Goal: Check status: Check status

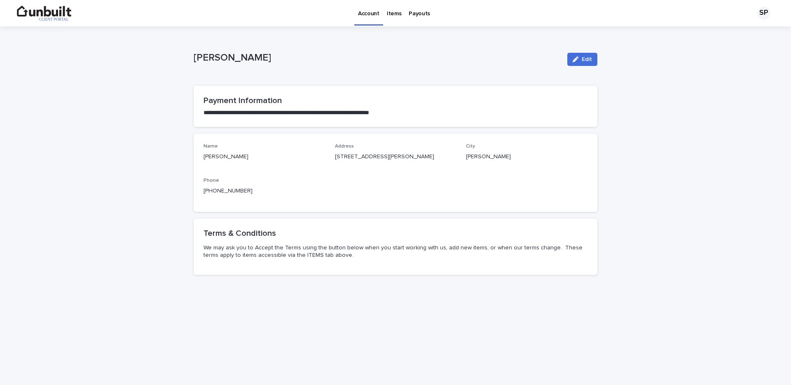
click at [400, 12] on div "Items" at bounding box center [394, 8] width 22 height 17
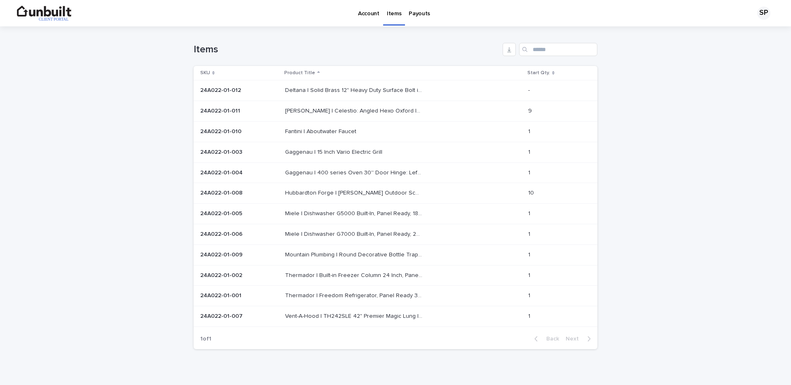
click at [382, 86] on p "Deltana | Solid Brass 12" Heavy Duty Surface Bolt in Brushed Nickel" at bounding box center [354, 89] width 139 height 9
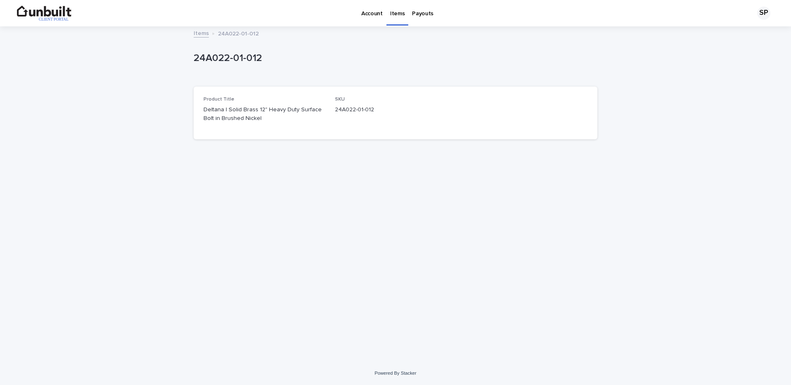
click at [197, 35] on link "Items" at bounding box center [201, 32] width 15 height 9
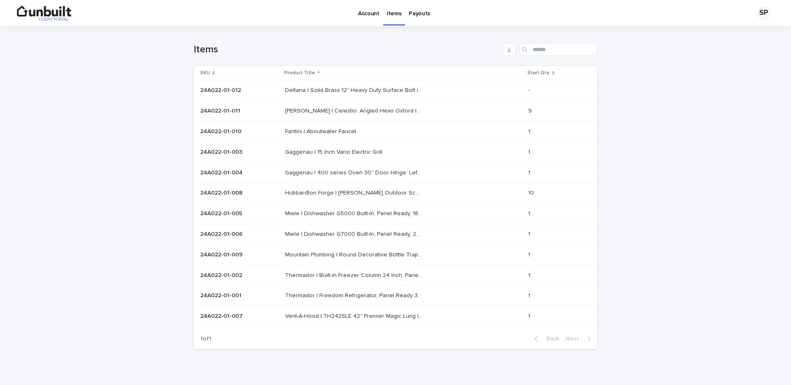
click at [323, 108] on p "DuChateau | Celestio: Angled Hexo Oxford Interior Panel (Oak | 3D Pattern)" at bounding box center [354, 110] width 139 height 9
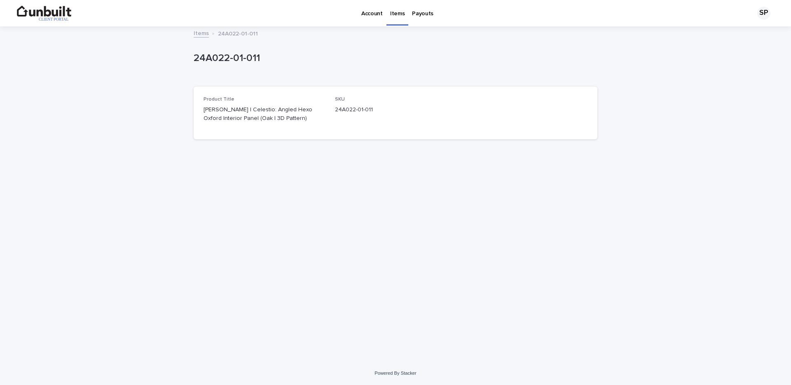
click at [200, 33] on link "Items" at bounding box center [201, 32] width 15 height 9
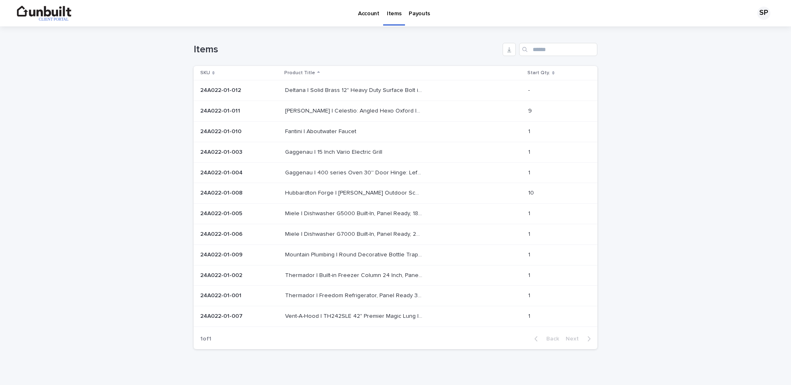
click at [415, 17] on p "Payouts" at bounding box center [418, 8] width 21 height 17
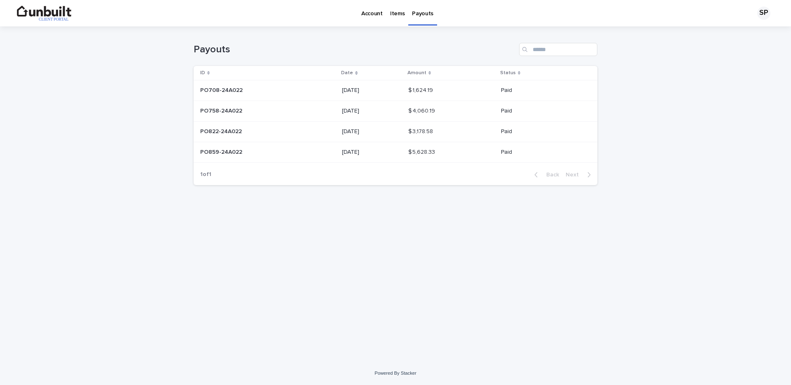
click at [309, 105] on div "PO758-24A022 PO758-24A022" at bounding box center [267, 111] width 135 height 14
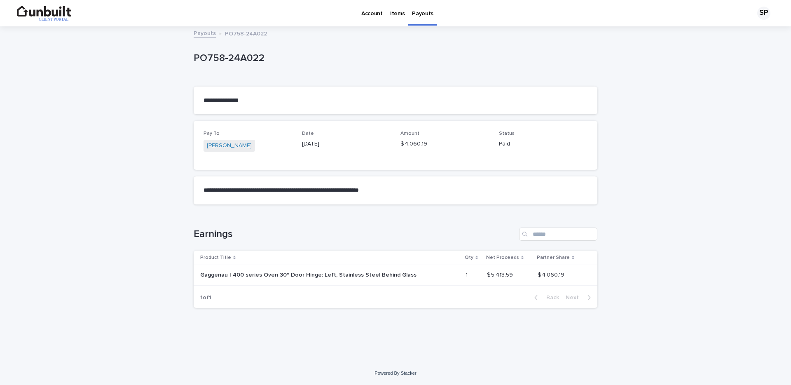
click at [332, 275] on p "Gaggenau | 400 series Oven 30'' Door Hinge: Left, Stainless Steel Behind Glass" at bounding box center [309, 274] width 218 height 9
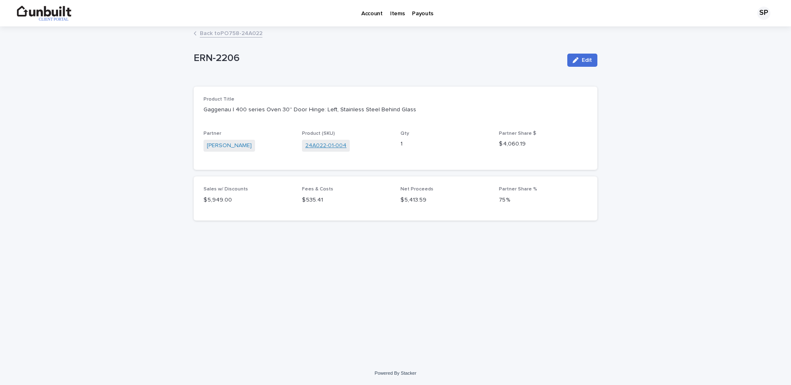
click at [335, 147] on link "24A022-01-004" at bounding box center [325, 145] width 41 height 9
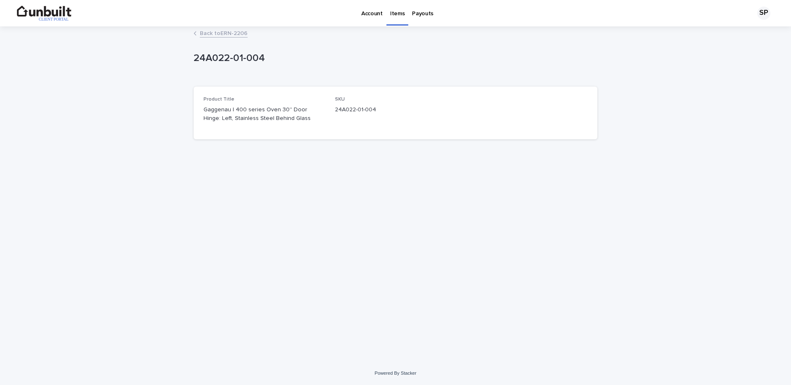
click at [236, 36] on link "Back to ERN-2206" at bounding box center [224, 32] width 48 height 9
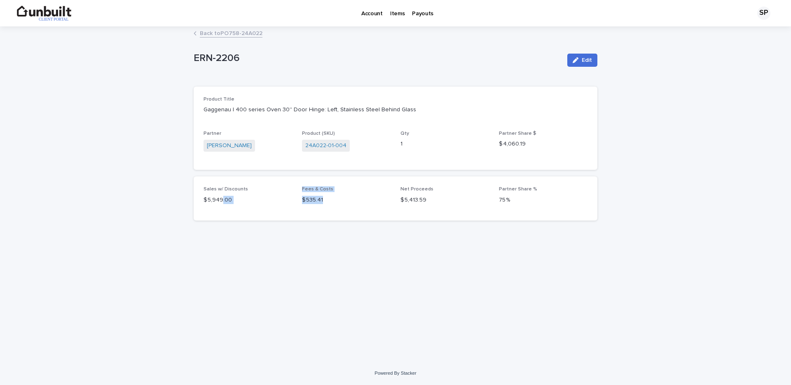
drag, startPoint x: 222, startPoint y: 201, endPoint x: 357, endPoint y: 200, distance: 135.5
click at [357, 200] on div "Sales w/ Discounts $ 5,949.00 Fees & Costs $ 535.41 Net Proceeds $ 5,413.59 Par…" at bounding box center [395, 198] width 384 height 24
click at [345, 202] on p "$ 535.41" at bounding box center [346, 200] width 89 height 9
click at [253, 31] on link "Back to PO758-24A022" at bounding box center [231, 32] width 63 height 9
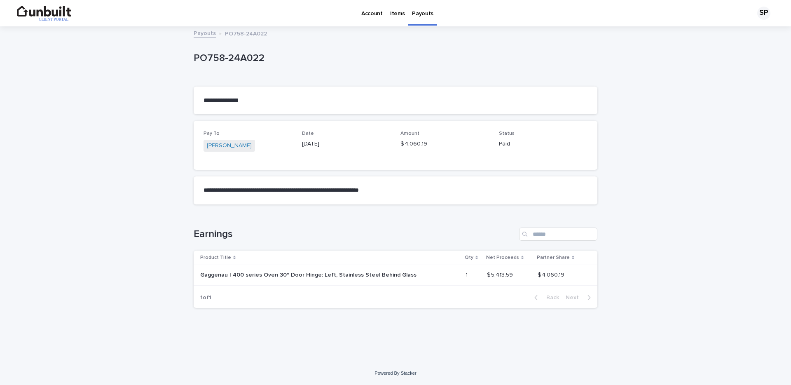
click at [208, 33] on link "Payouts" at bounding box center [205, 32] width 22 height 9
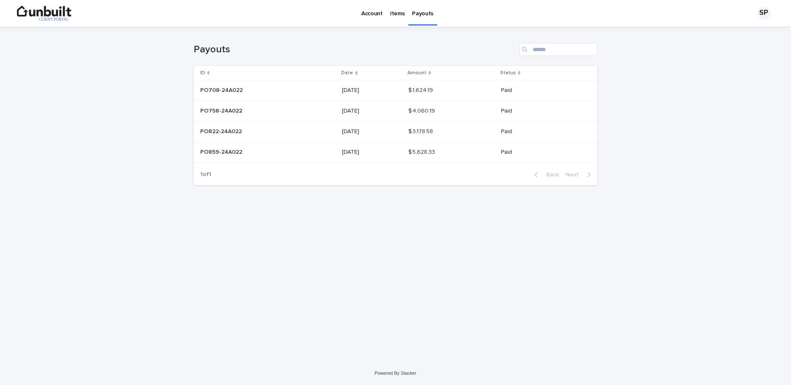
click at [299, 129] on p at bounding box center [251, 131] width 103 height 7
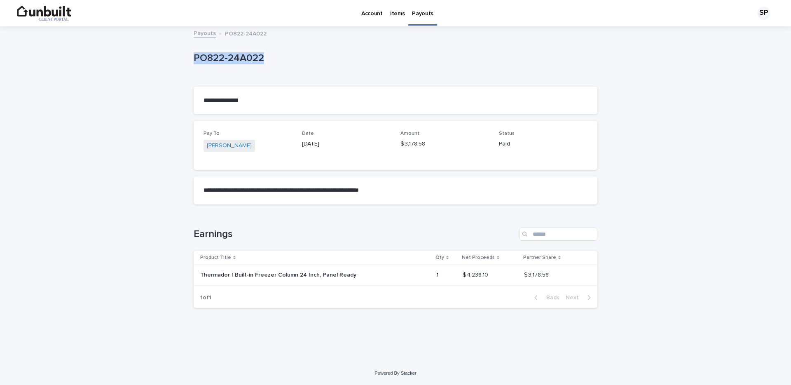
drag, startPoint x: 196, startPoint y: 56, endPoint x: 288, endPoint y: 60, distance: 91.9
click at [288, 60] on p "PO822-24A022" at bounding box center [394, 58] width 400 height 12
click at [272, 69] on div "PO822-24A022" at bounding box center [396, 60] width 404 height 33
